Goal: Task Accomplishment & Management: Use online tool/utility

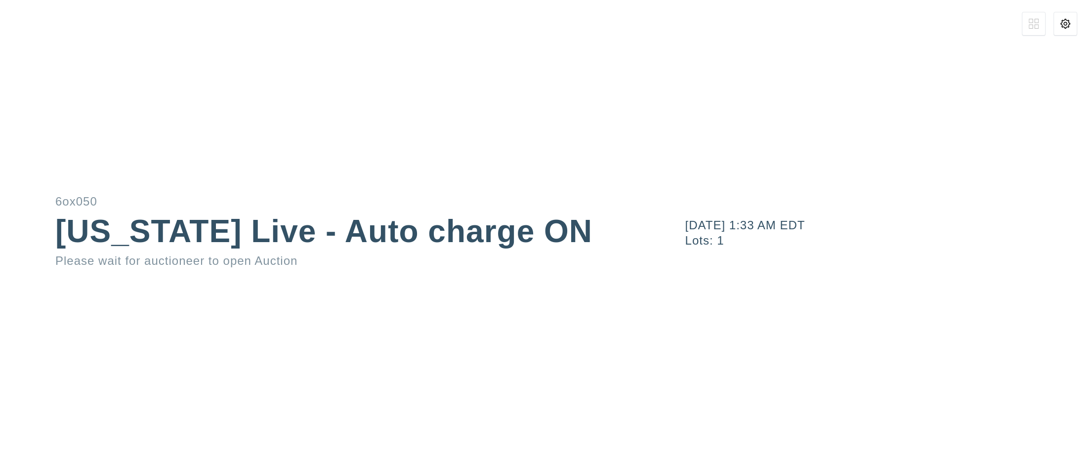
click at [1075, 29] on button at bounding box center [1066, 24] width 24 height 24
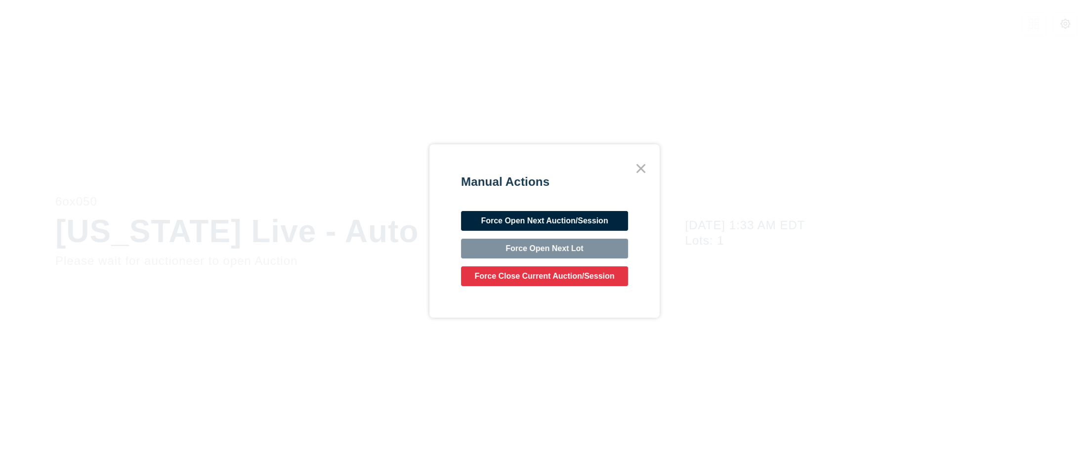
click at [590, 223] on button "Force Open Next Auction/Session" at bounding box center [544, 221] width 167 height 20
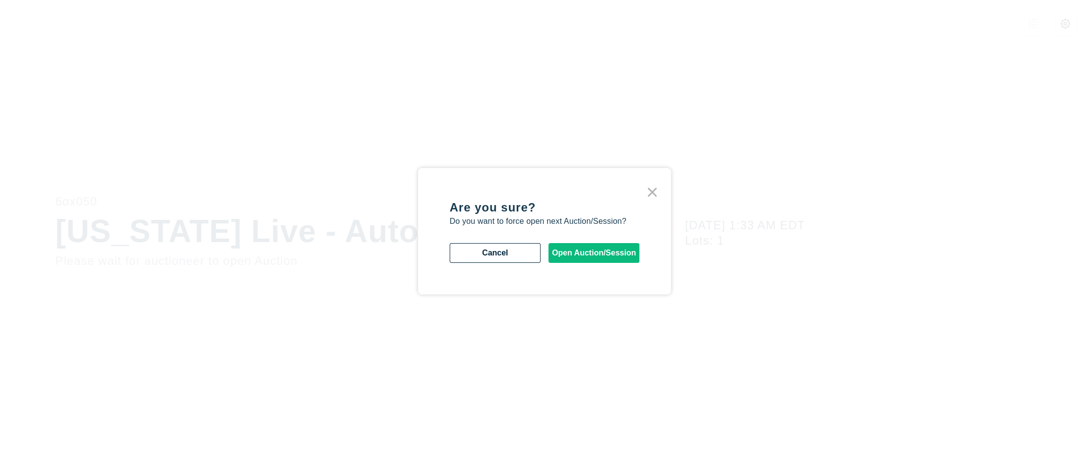
click at [582, 241] on div "Are you sure? Do you want to force open next Auction/Session? Cancel Open Aucti…" at bounding box center [545, 231] width 190 height 63
click at [583, 246] on button "Open Auction/Session" at bounding box center [594, 253] width 91 height 20
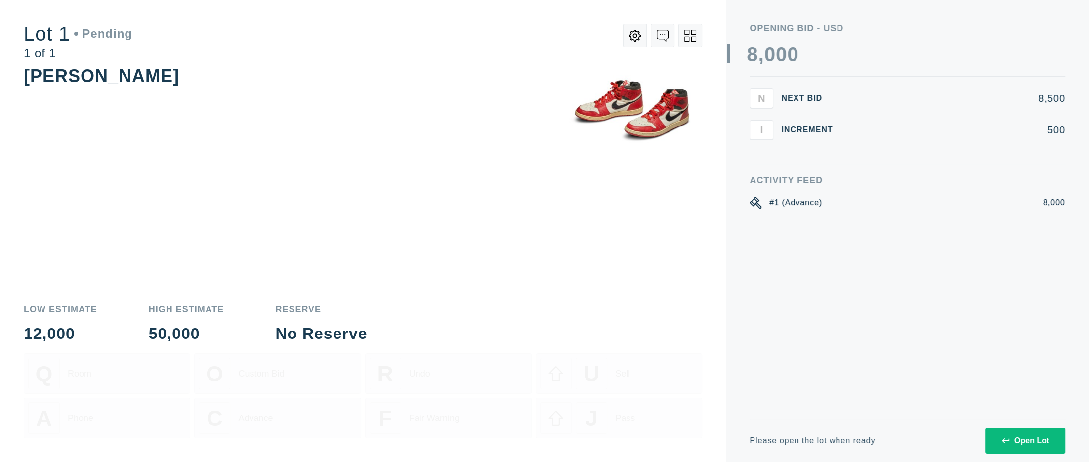
click at [1045, 443] on div "Open Lot" at bounding box center [1025, 440] width 47 height 9
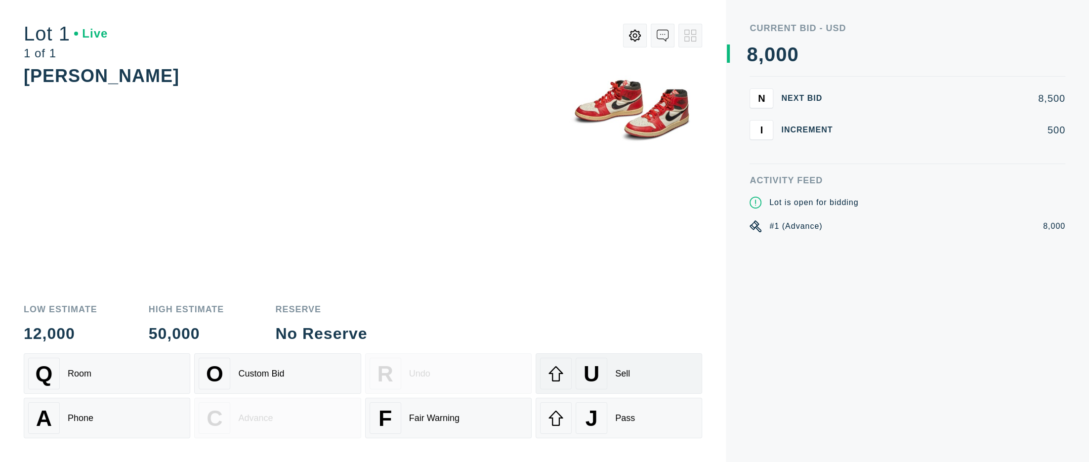
click at [646, 365] on div "U Sell" at bounding box center [619, 374] width 158 height 32
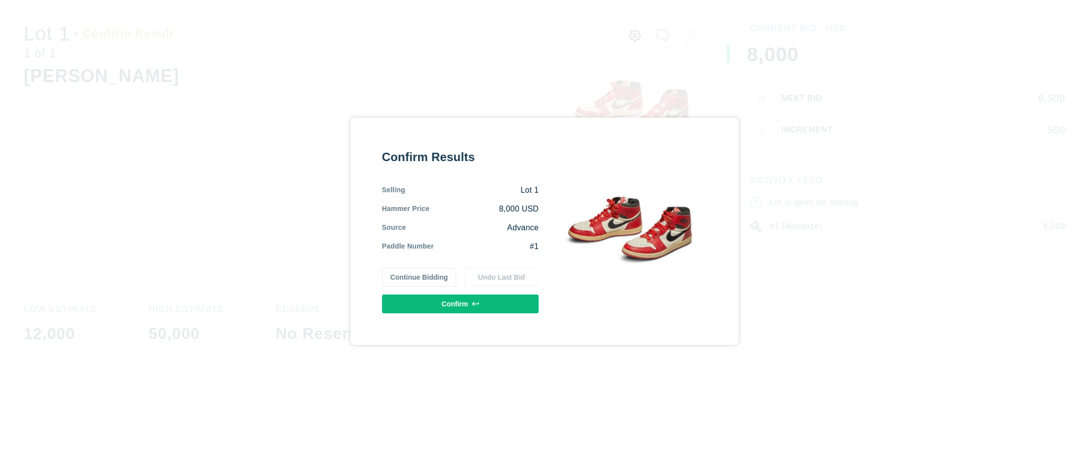
click at [481, 304] on button "Confirm" at bounding box center [460, 304] width 157 height 19
